Goal: Find contact information: Find contact information

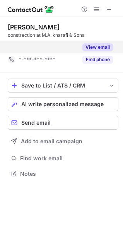
scroll to position [155, 123]
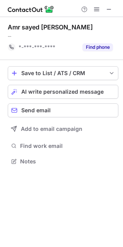
scroll to position [155, 123]
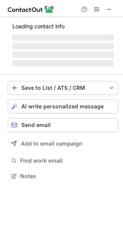
scroll to position [3, 3]
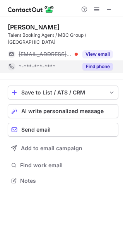
click at [95, 63] on button "Find phone" at bounding box center [97, 67] width 31 height 8
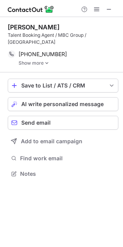
scroll to position [161, 123]
